Goal: Information Seeking & Learning: Check status

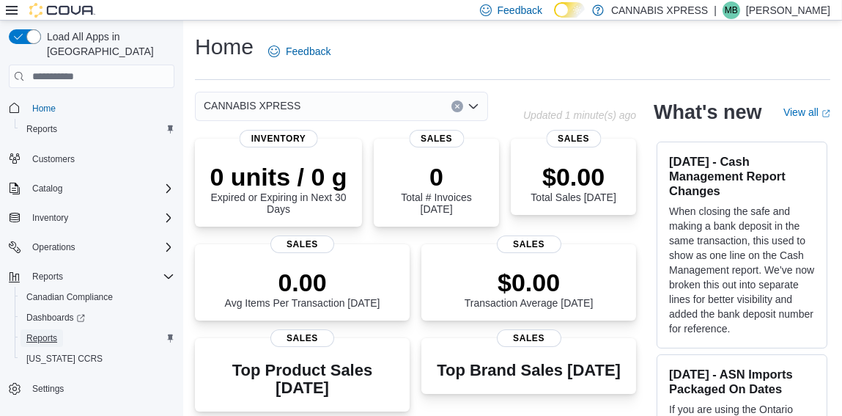
click at [51, 332] on span "Reports" at bounding box center [41, 338] width 31 height 12
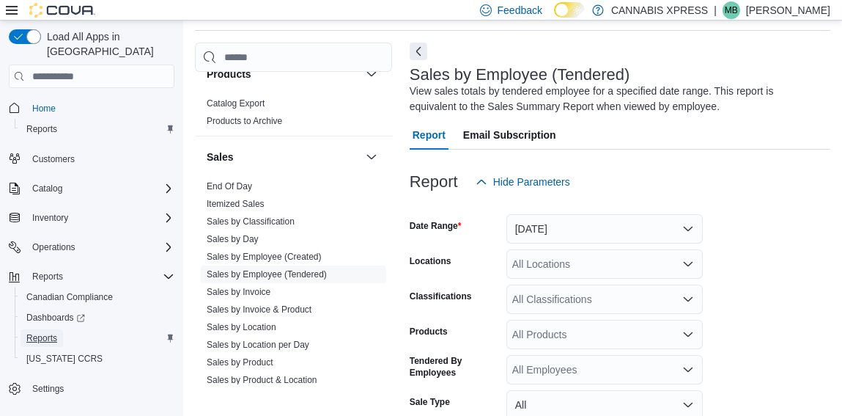
scroll to position [1097, 0]
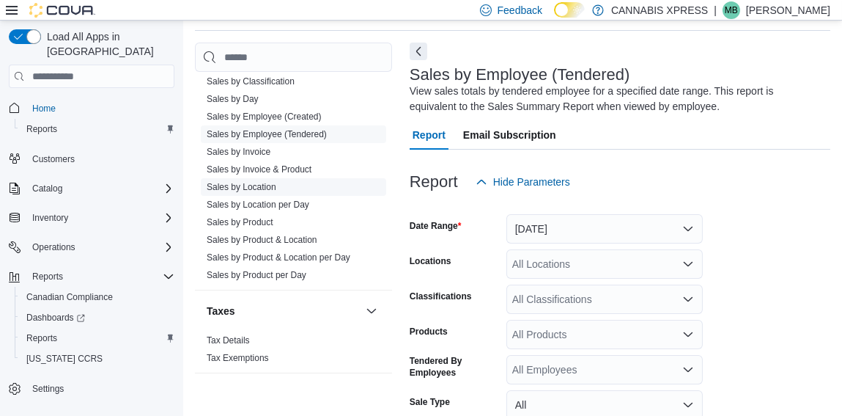
click at [253, 185] on link "Sales by Location" at bounding box center [242, 187] width 70 height 10
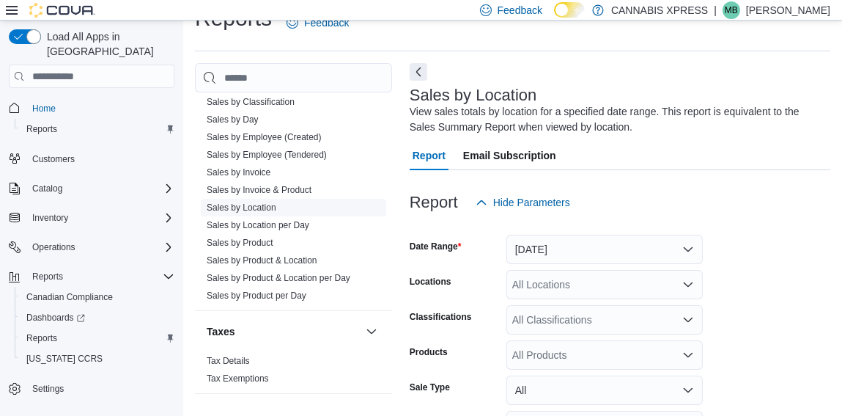
scroll to position [49, 0]
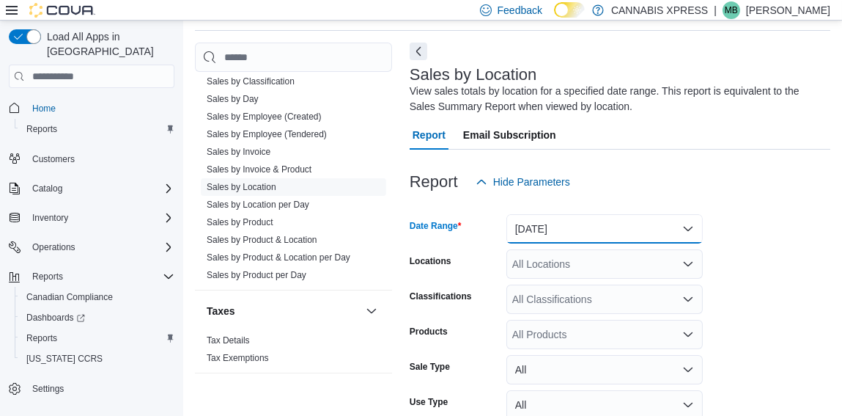
click at [550, 226] on button "[DATE]" at bounding box center [605, 228] width 196 height 29
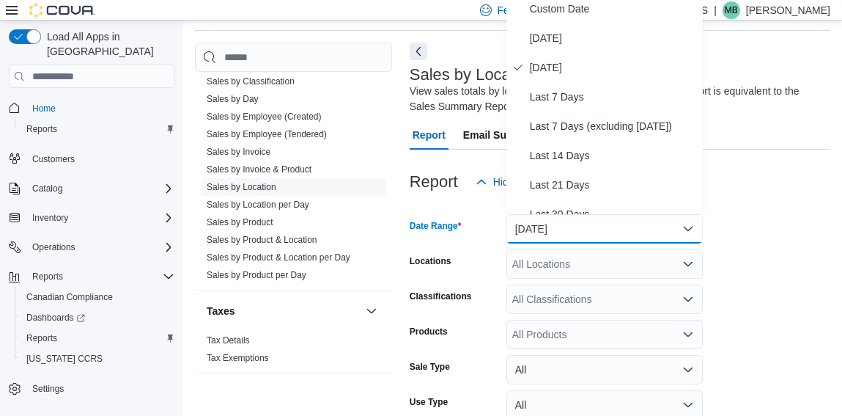
scroll to position [43, 0]
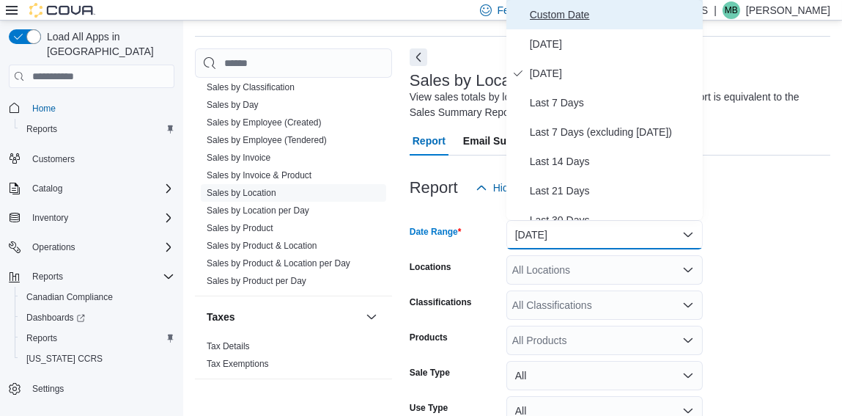
click at [570, 15] on span "Custom Date" at bounding box center [613, 15] width 167 height 18
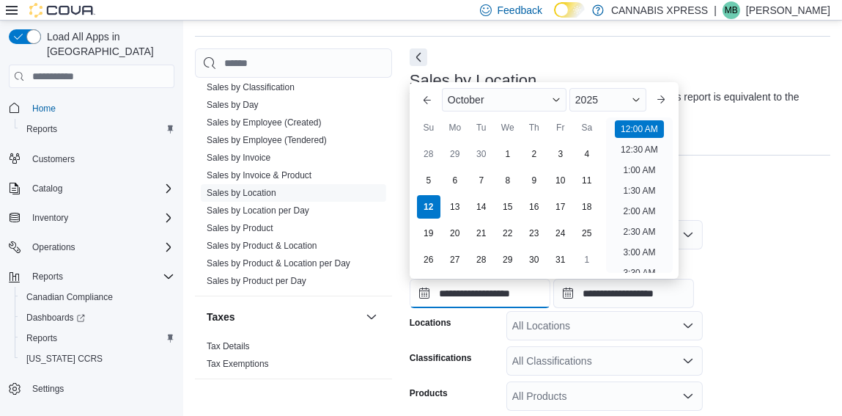
click at [466, 295] on input "**********" at bounding box center [480, 293] width 141 height 29
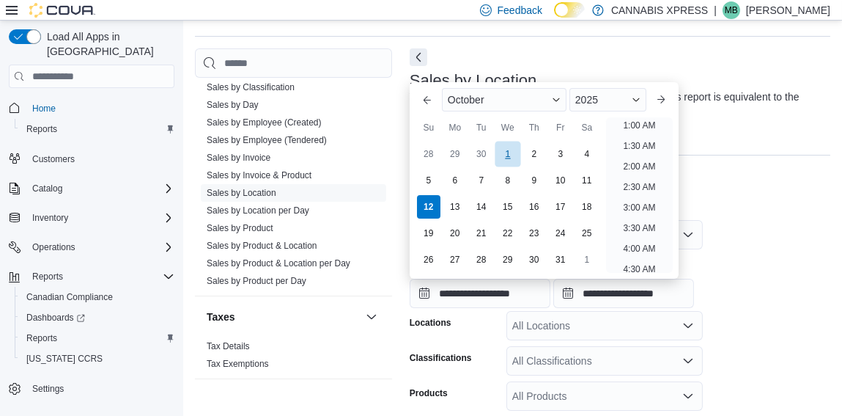
click at [509, 158] on div "1" at bounding box center [508, 154] width 26 height 26
type input "**********"
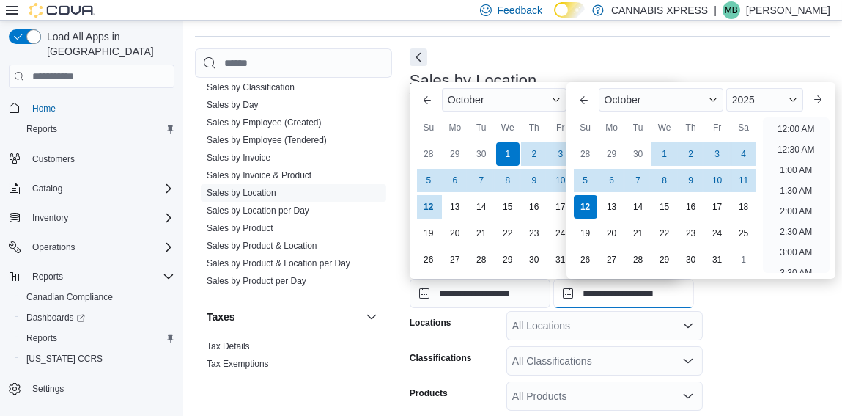
scroll to position [832, 0]
click at [600, 290] on input "**********" at bounding box center [623, 293] width 141 height 29
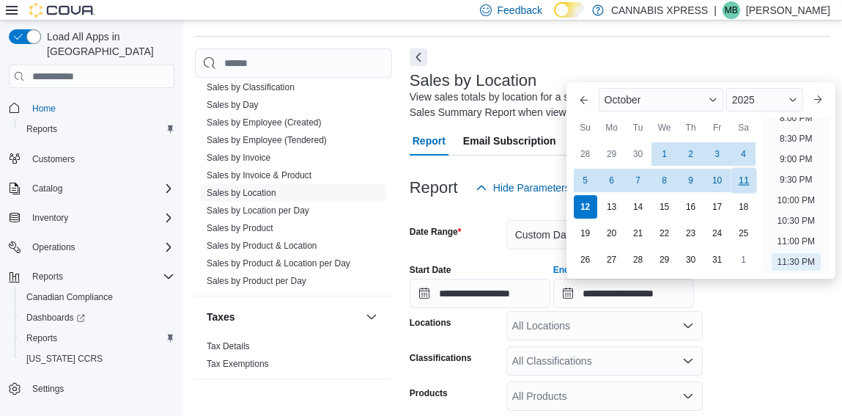
click at [741, 181] on div "11" at bounding box center [744, 181] width 26 height 26
type input "**********"
click at [754, 320] on form "**********" at bounding box center [620, 379] width 421 height 355
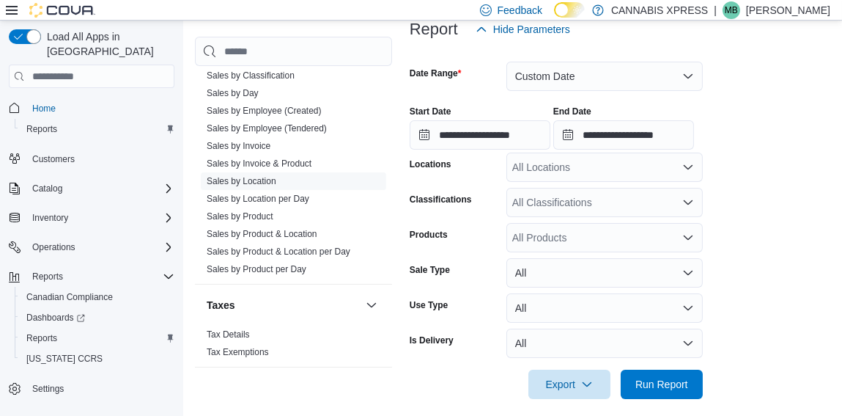
scroll to position [214, 0]
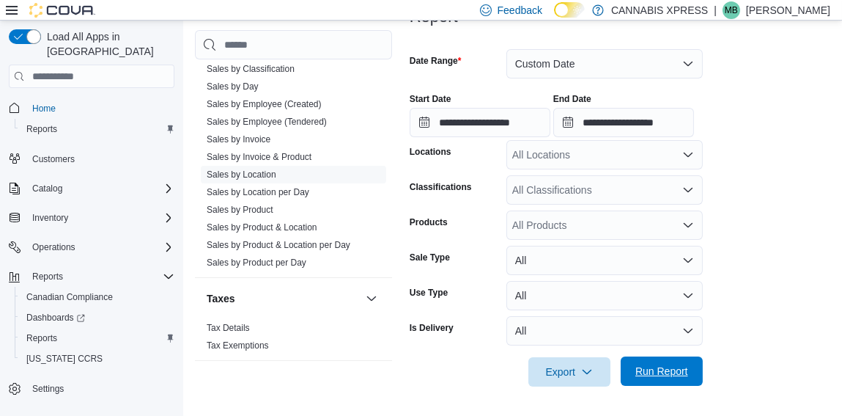
click at [674, 369] on span "Run Report" at bounding box center [662, 371] width 53 height 15
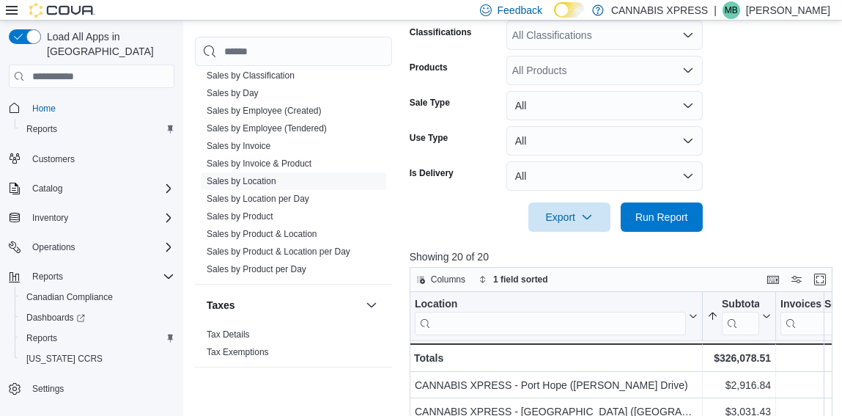
scroll to position [371, 0]
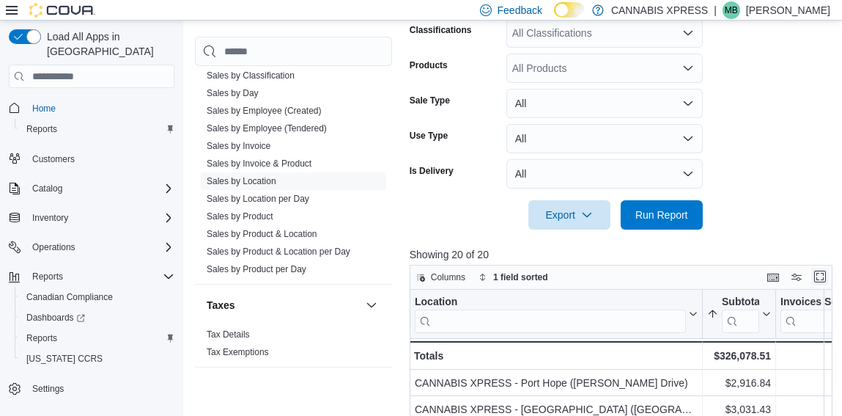
click at [824, 278] on button "Enter fullscreen" at bounding box center [820, 277] width 18 height 18
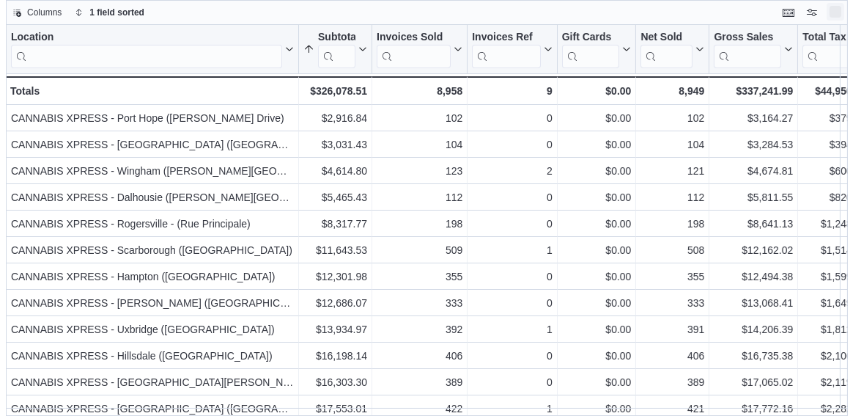
scroll to position [0, 0]
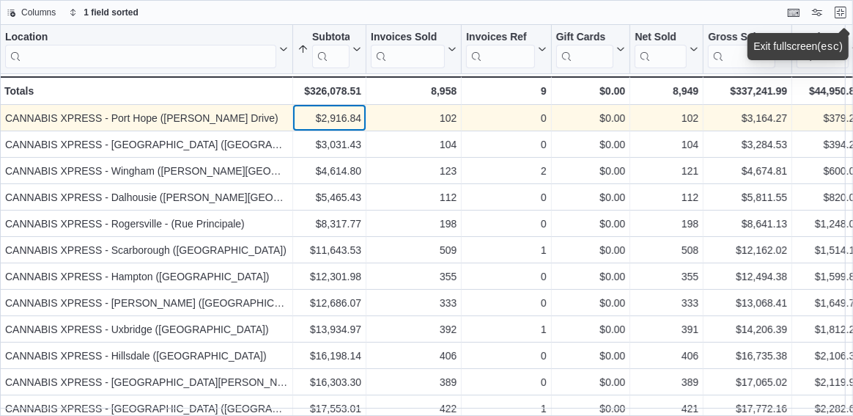
click at [306, 124] on div "$2,916.84" at bounding box center [330, 118] width 64 height 18
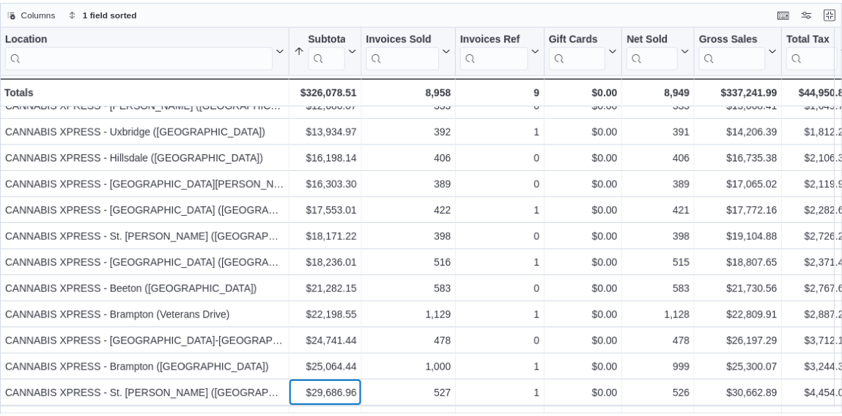
scroll to position [224, 0]
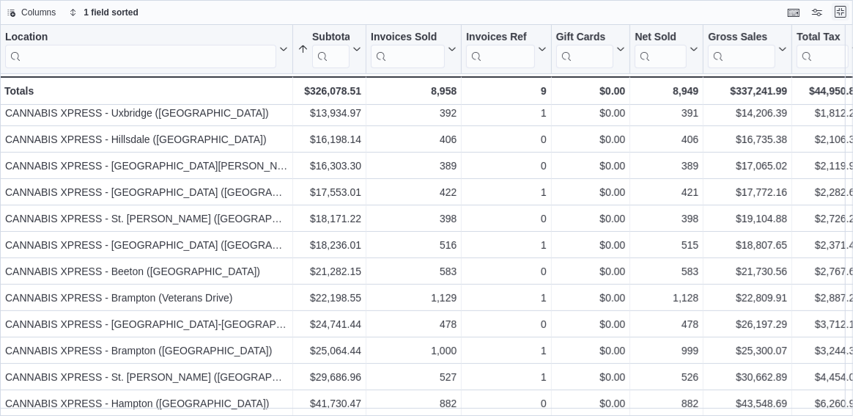
click at [838, 12] on button "Exit fullscreen" at bounding box center [841, 12] width 18 height 18
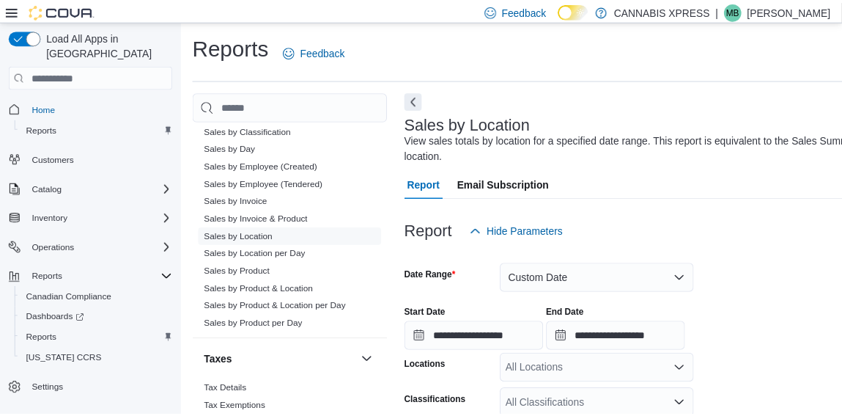
scroll to position [251, 0]
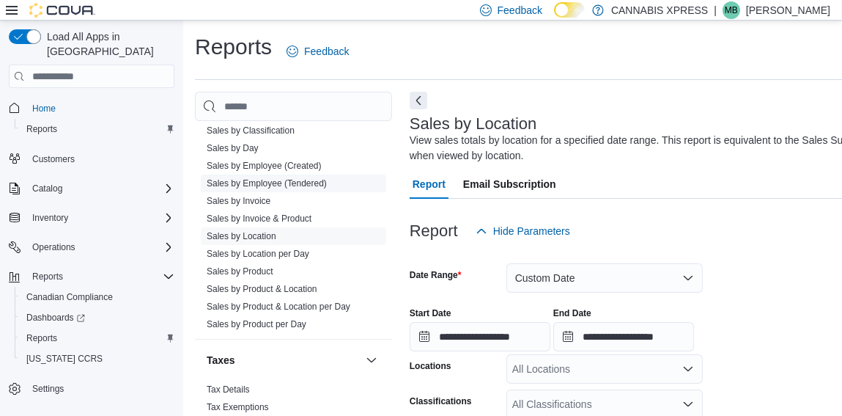
click at [262, 182] on link "Sales by Employee (Tendered)" at bounding box center [267, 183] width 120 height 10
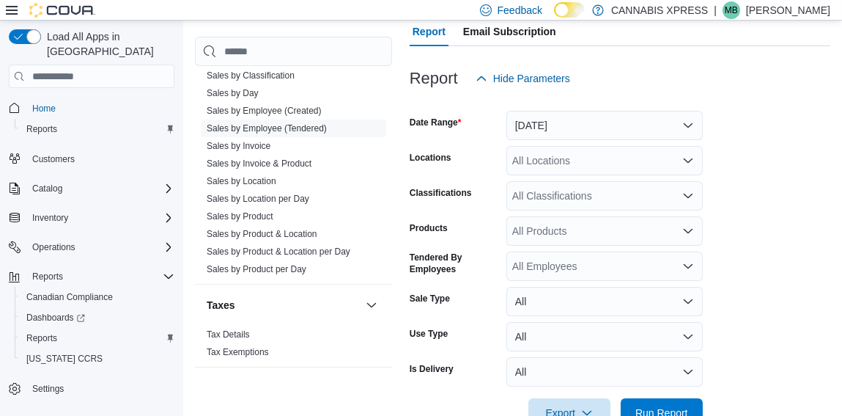
scroll to position [193, 0]
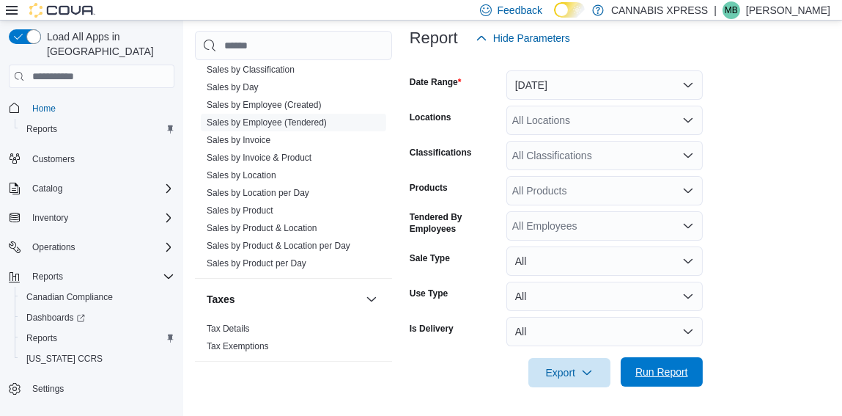
click at [666, 371] on span "Run Report" at bounding box center [662, 371] width 53 height 15
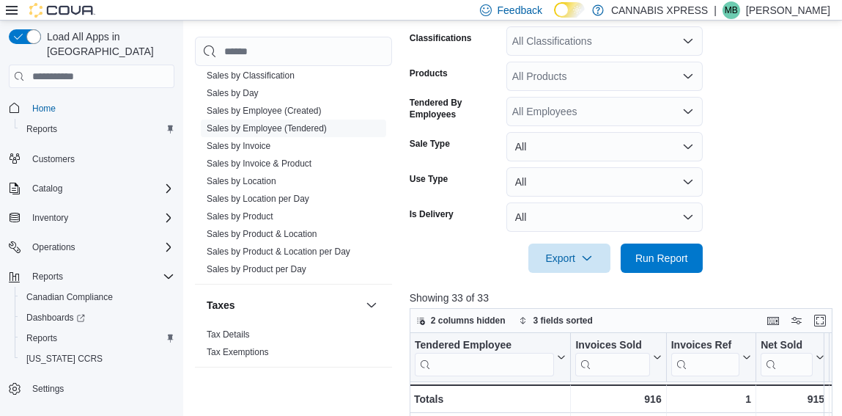
scroll to position [309, 0]
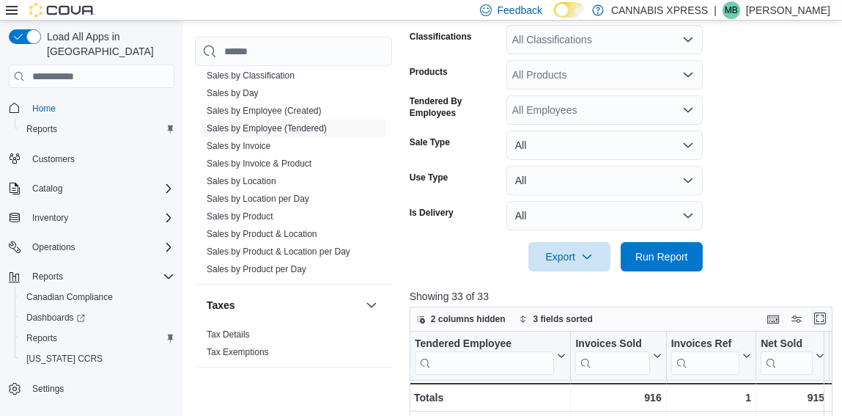
click at [817, 317] on button "Enter fullscreen" at bounding box center [820, 318] width 18 height 18
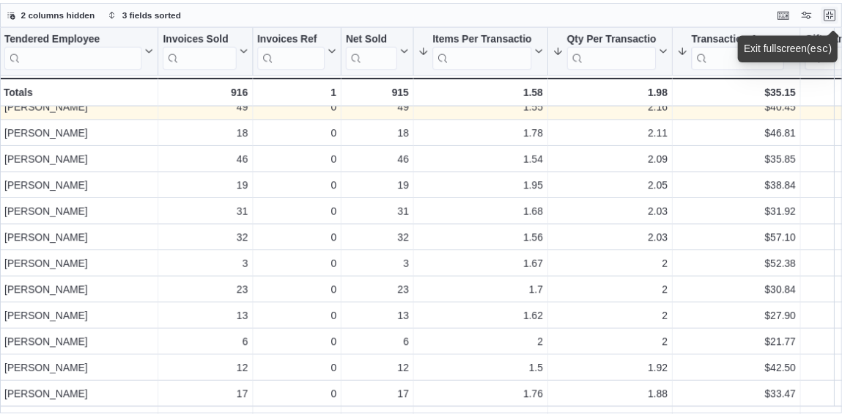
scroll to position [276, 1]
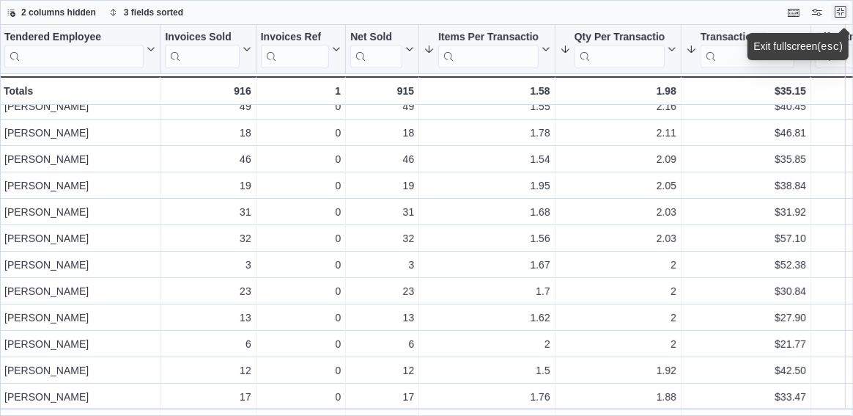
click at [842, 12] on button "Exit fullscreen" at bounding box center [841, 12] width 18 height 18
